Goal: Information Seeking & Learning: Stay updated

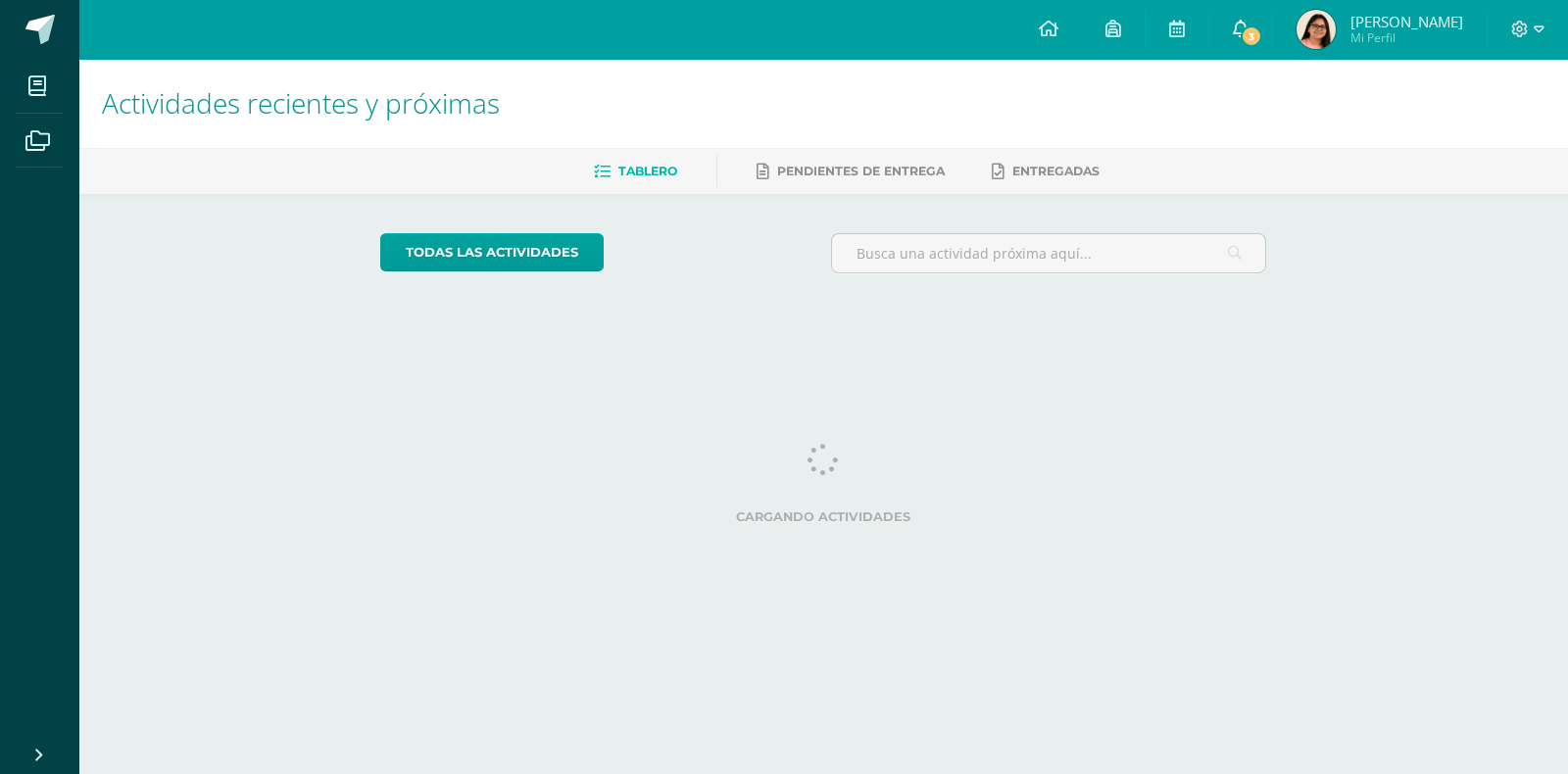
click at [1272, 17] on link "3" at bounding box center [1241, 30] width 63 height 59
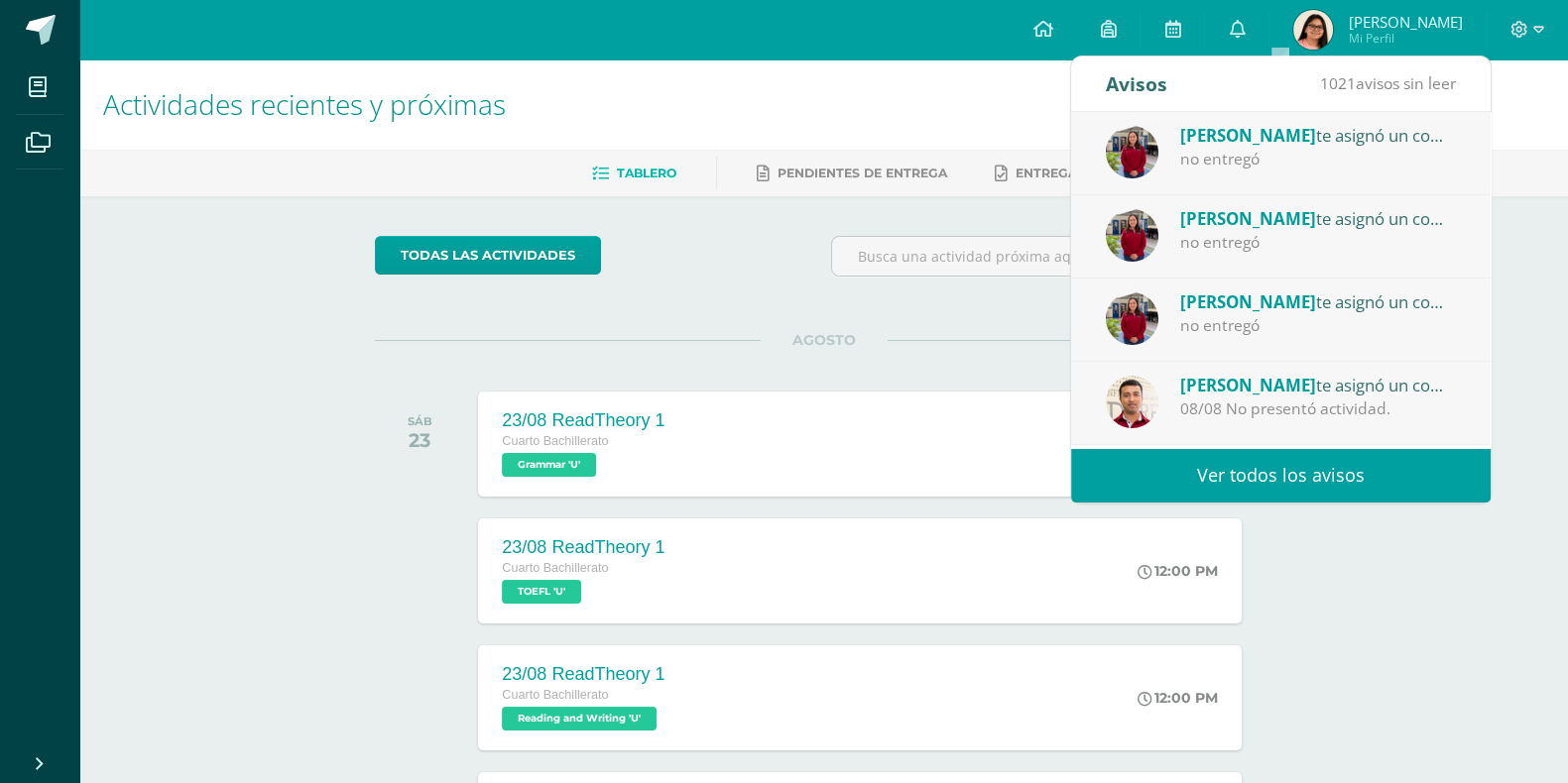
click at [1309, 308] on div "[PERSON_NAME] te asignó un comentario en '8/8 guia 3' para 'Comunicación y Leng…" at bounding box center [1317, 301] width 276 height 26
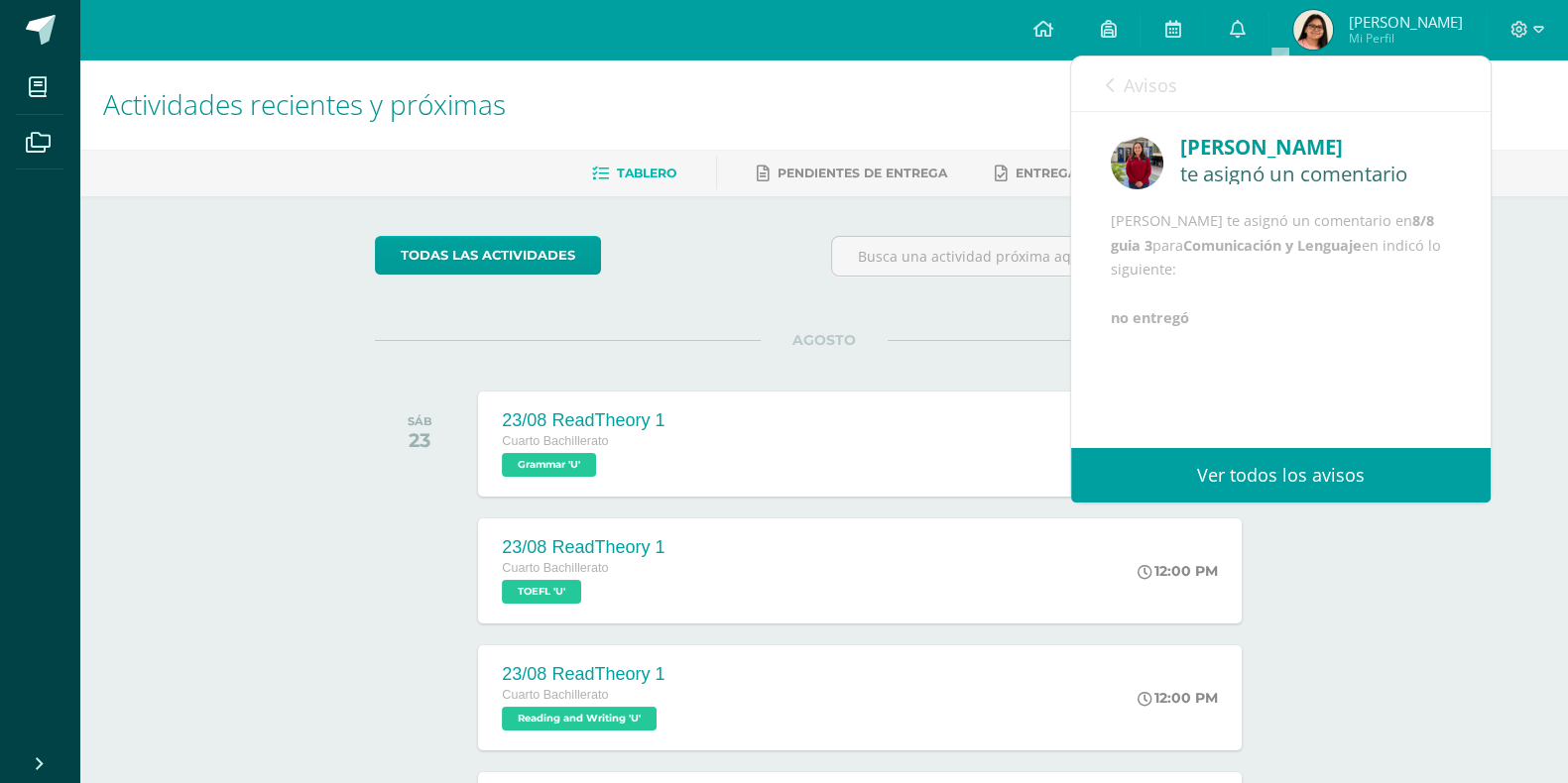
click at [1115, 94] on link "Avisos" at bounding box center [1141, 85] width 72 height 57
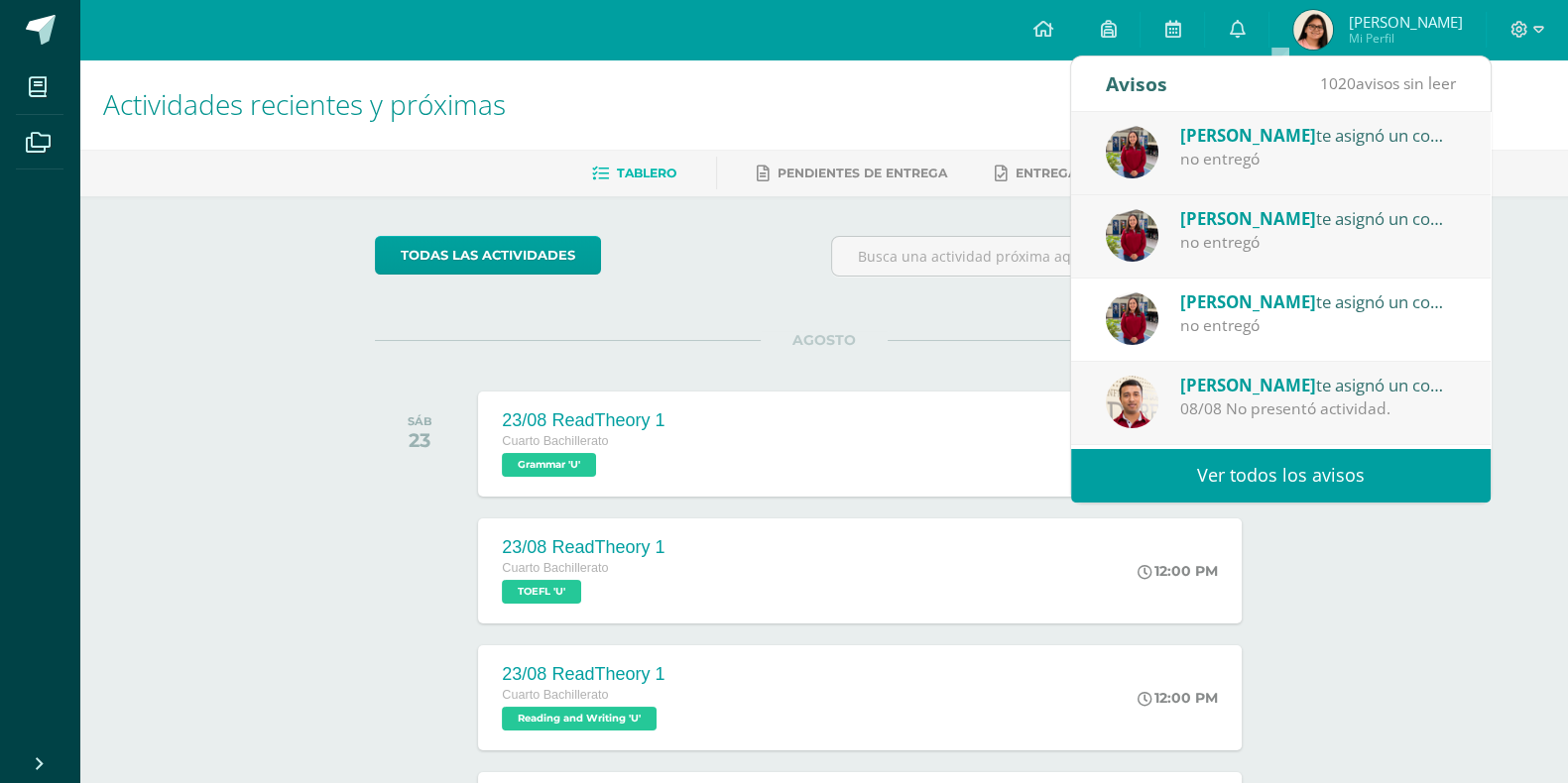
click at [1237, 231] on div "no entregó" at bounding box center [1317, 242] width 276 height 23
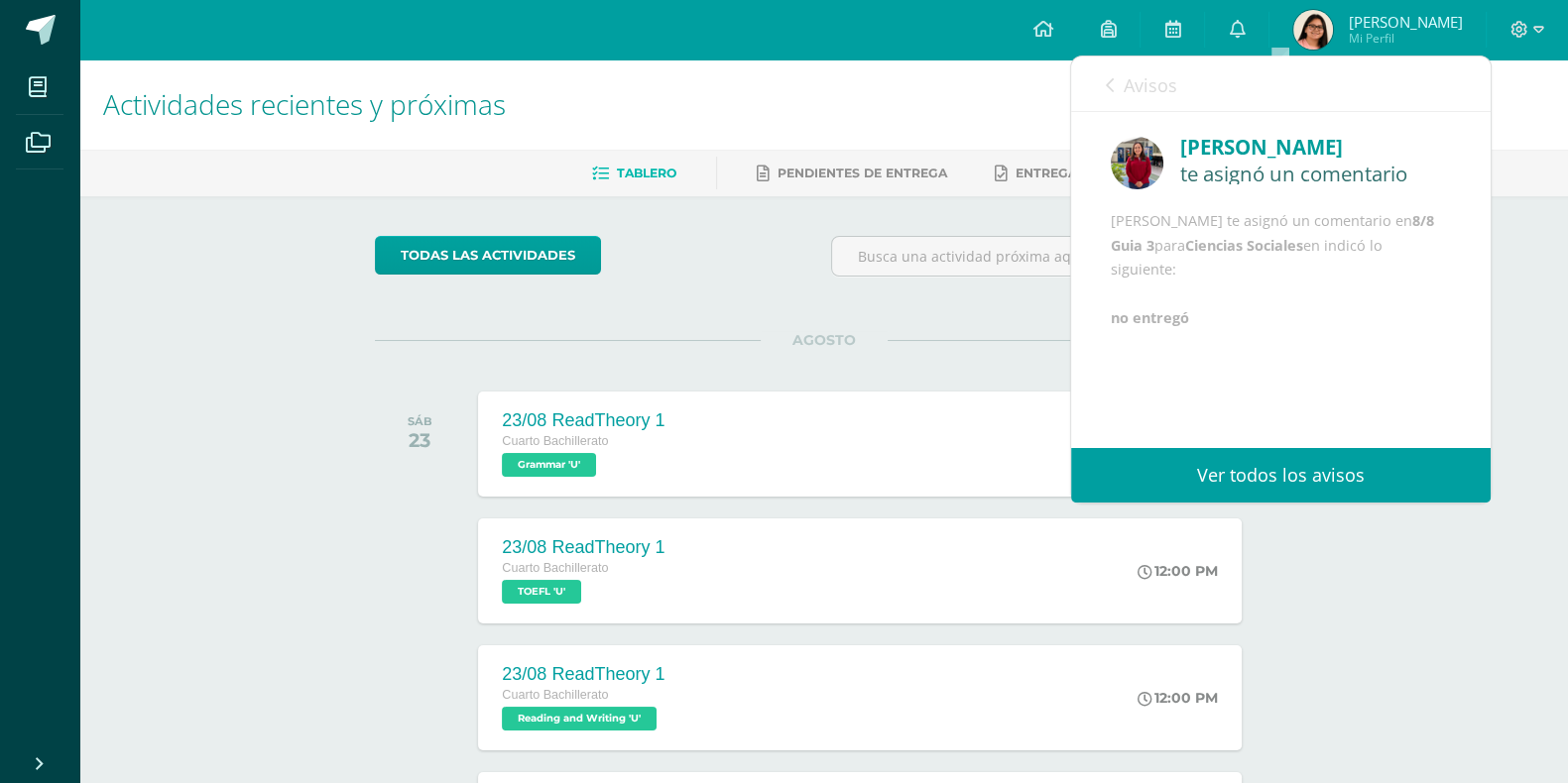
click at [1108, 94] on link "Avisos" at bounding box center [1141, 85] width 72 height 57
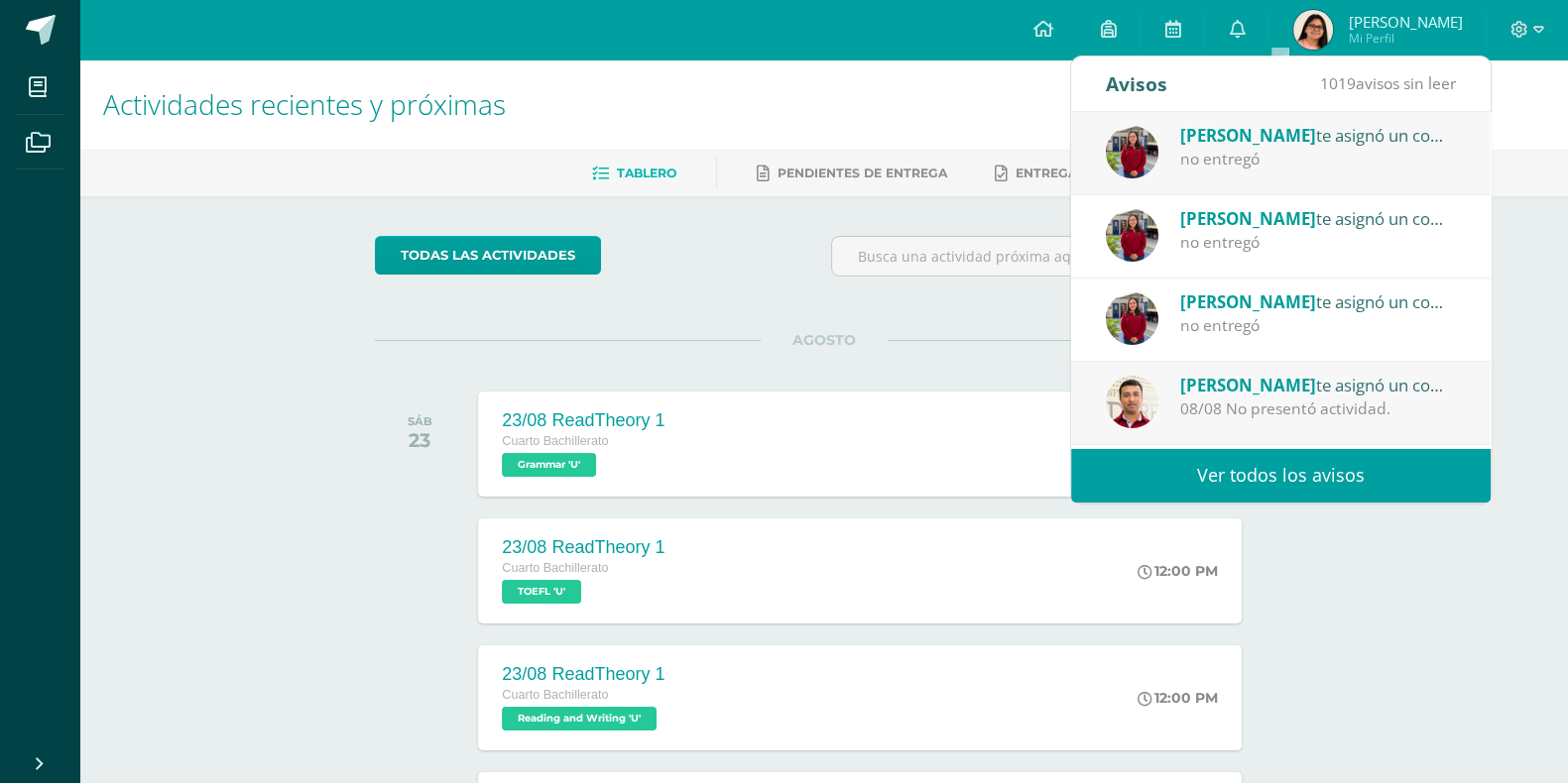
click at [1189, 147] on div "no entregó" at bounding box center [1317, 158] width 276 height 23
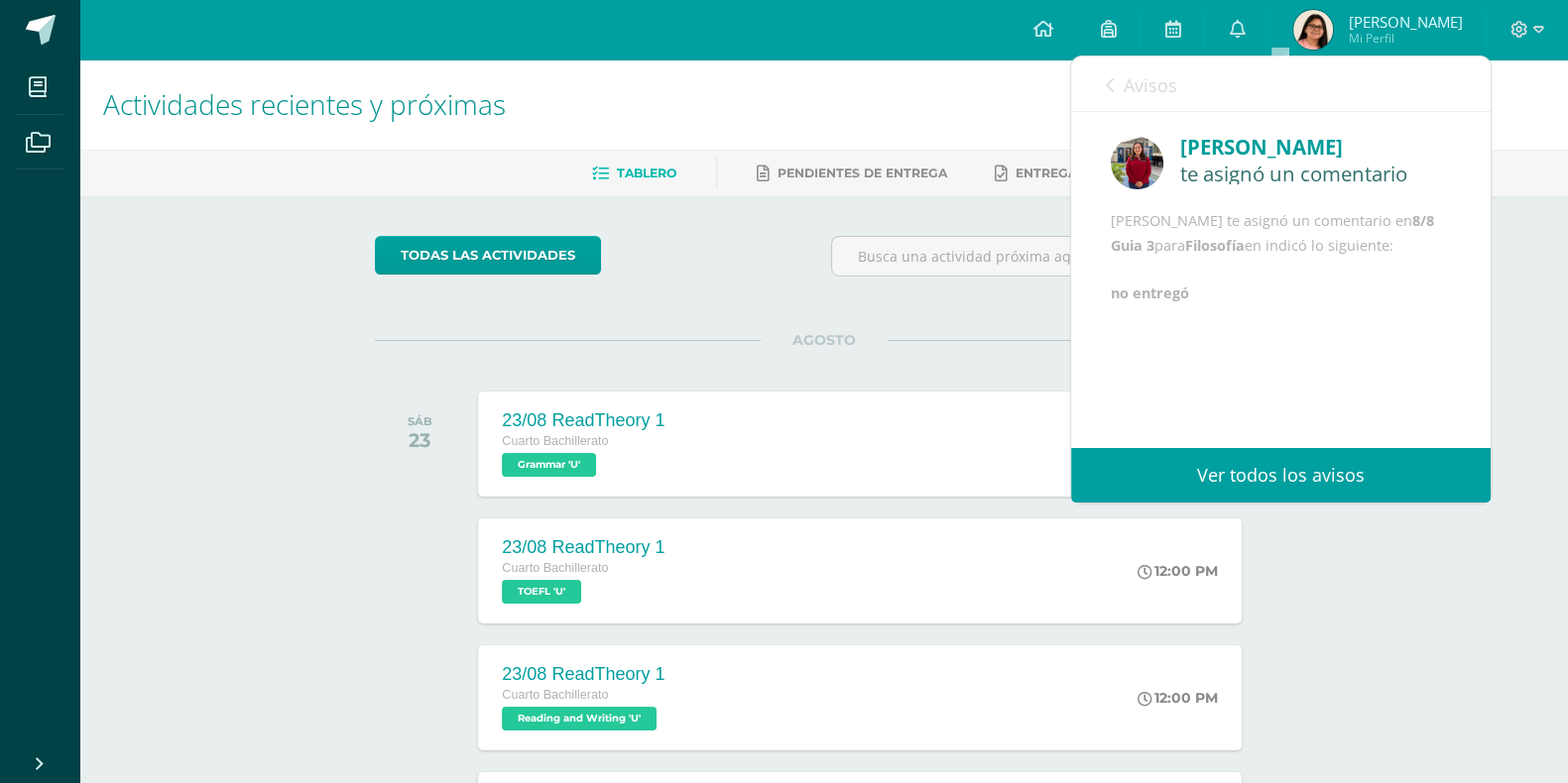
click at [1113, 90] on link "Avisos" at bounding box center [1141, 85] width 72 height 57
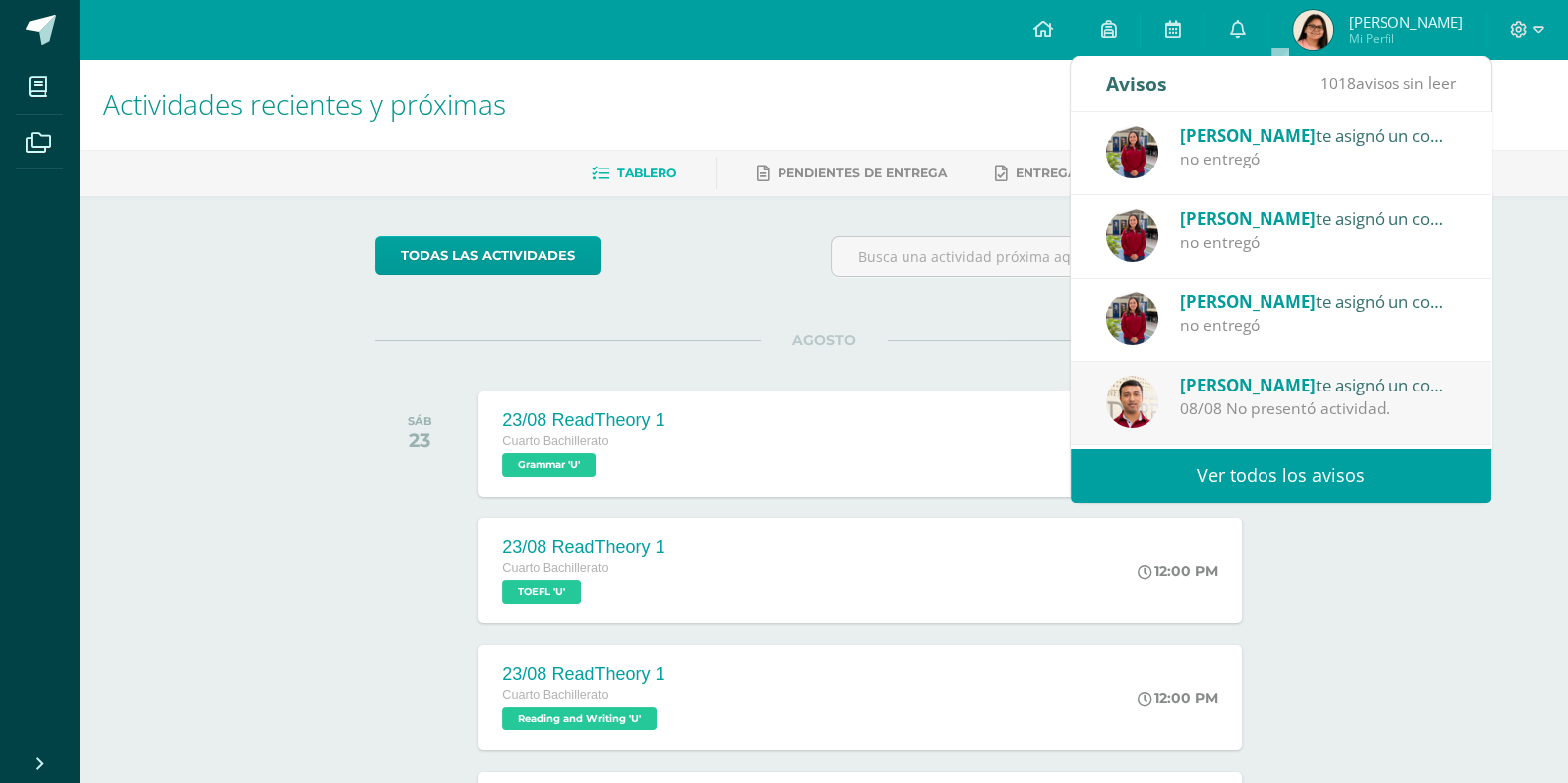
click at [1002, 310] on div "todas las Actividades No tienes actividades Échale un vistazo a los [PERSON_NAM…" at bounding box center [824, 725] width 977 height 1060
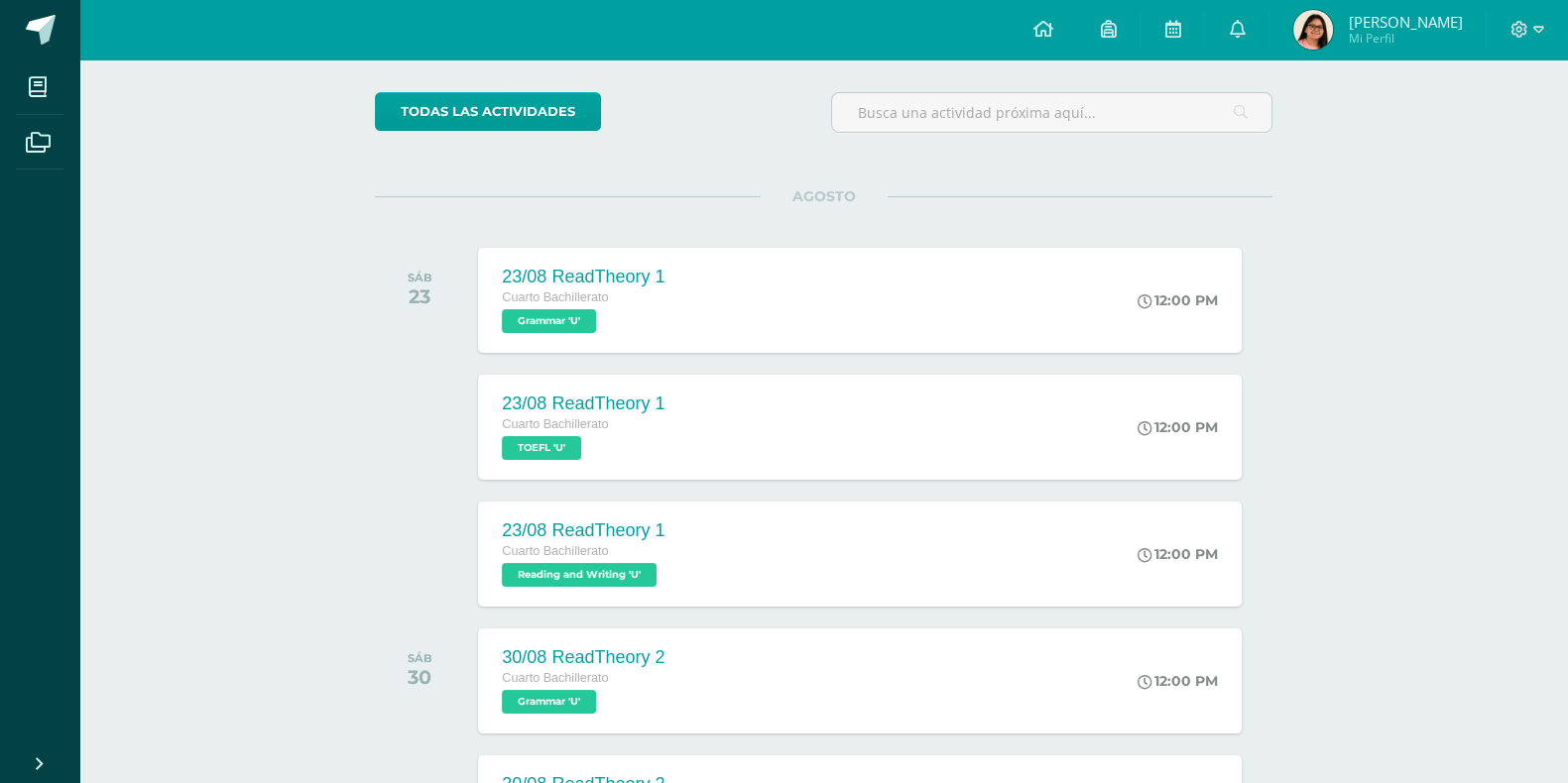
scroll to position [144, 0]
